Goal: Task Accomplishment & Management: Use online tool/utility

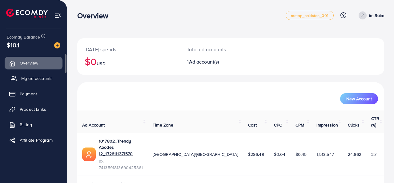
click at [51, 82] on link "My ad accounts" at bounding box center [34, 78] width 58 height 12
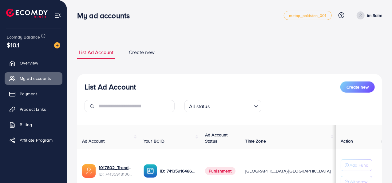
scroll to position [55, 0]
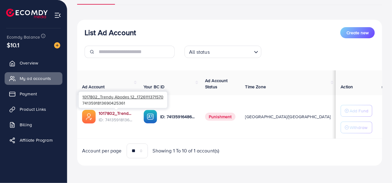
click at [122, 111] on link "1017802_Trendy Abodes 12_1726111371570" at bounding box center [116, 113] width 35 height 6
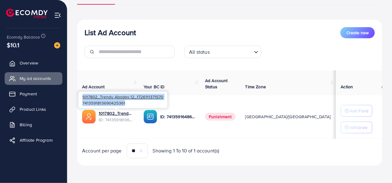
drag, startPoint x: 83, startPoint y: 96, endPoint x: 134, endPoint y: 102, distance: 51.8
click at [134, 102] on div "1017802_Trendy Abodes 12_1726111371570 7413591813690425361" at bounding box center [123, 99] width 89 height 16
copy div "1017802_Trendy Abodes 12_1726111371570 7413591813690425361"
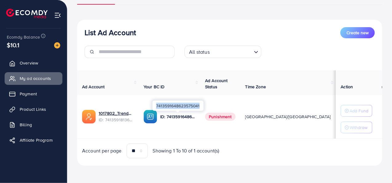
drag, startPoint x: 157, startPoint y: 103, endPoint x: 201, endPoint y: 106, distance: 44.7
click at [201, 106] on div "7413591648623575041" at bounding box center [178, 105] width 51 height 10
copy div "7413591648623575041"
